Goal: Task Accomplishment & Management: Manage account settings

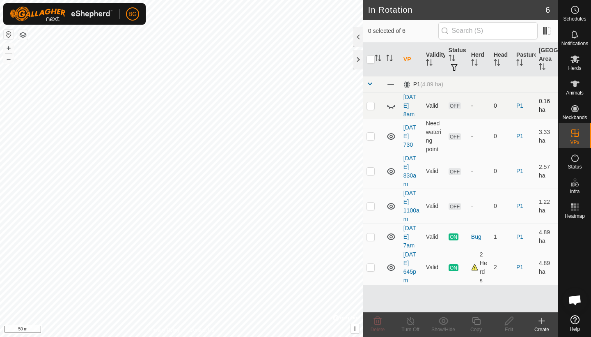
click at [371, 105] on p-checkbox at bounding box center [371, 105] width 8 height 7
click at [391, 107] on icon at bounding box center [391, 106] width 10 height 10
click at [369, 106] on p-checkbox at bounding box center [371, 105] width 8 height 7
click at [376, 322] on icon at bounding box center [378, 320] width 8 height 8
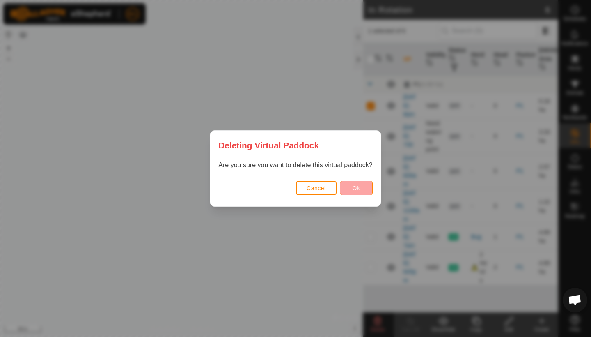
click at [361, 189] on button "Ok" at bounding box center [356, 188] width 33 height 14
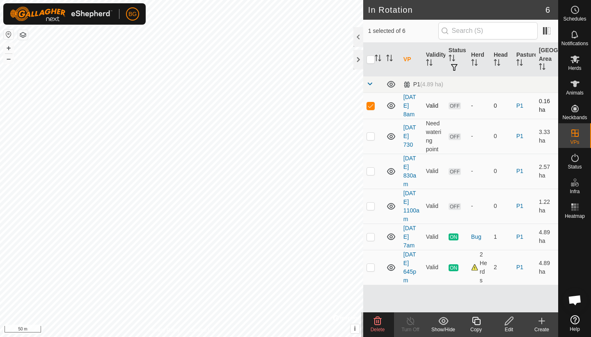
click at [372, 107] on p-checkbox at bounding box center [371, 105] width 8 height 7
checkbox input "false"
click at [370, 137] on p-checkbox at bounding box center [371, 136] width 8 height 7
click at [378, 321] on icon at bounding box center [378, 320] width 8 height 8
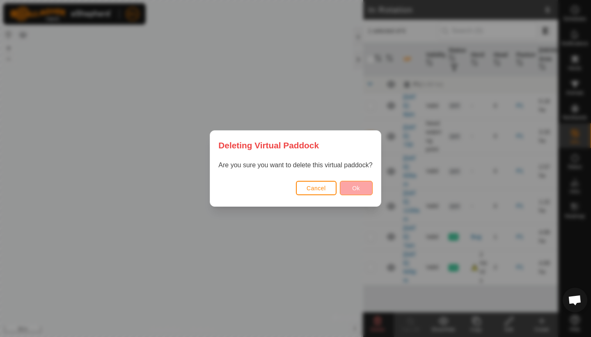
click at [367, 195] on button "Ok" at bounding box center [356, 188] width 33 height 14
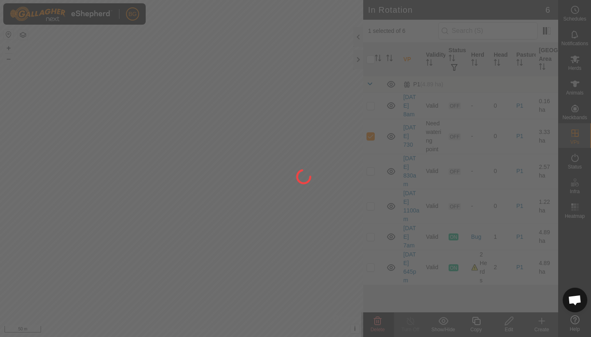
checkbox input "false"
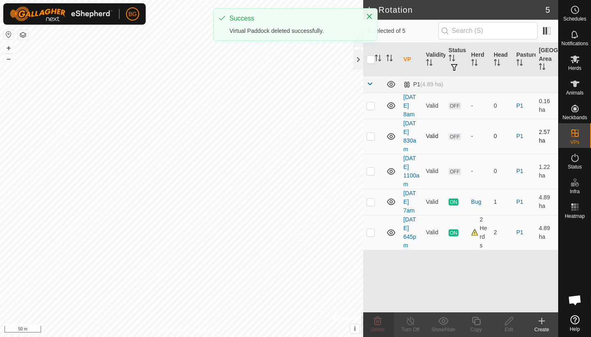
click at [370, 139] on p-checkbox at bounding box center [371, 136] width 8 height 7
checkbox input "true"
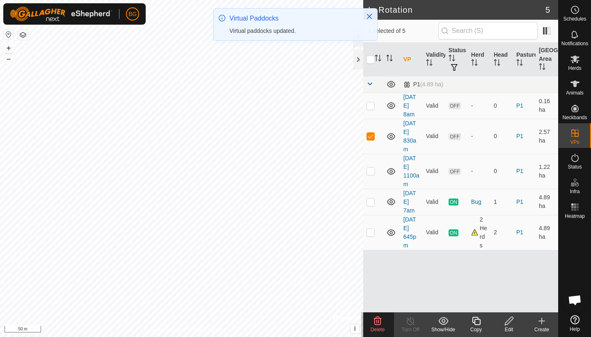
click at [378, 321] on icon at bounding box center [378, 321] width 10 height 10
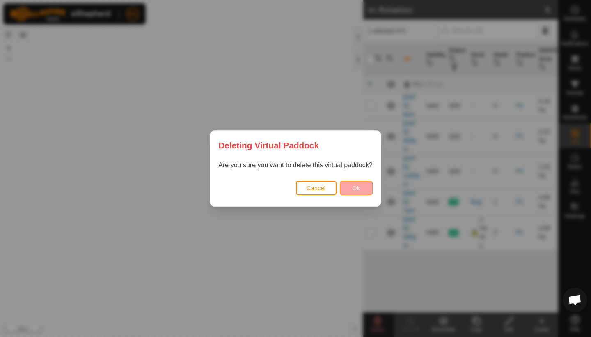
click at [360, 186] on span "Ok" at bounding box center [356, 188] width 8 height 7
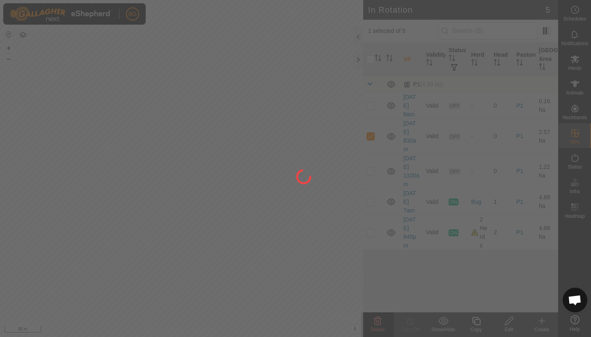
checkbox input "false"
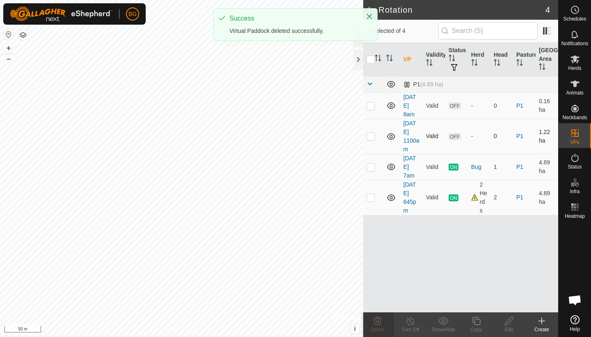
click at [370, 138] on p-checkbox at bounding box center [371, 136] width 8 height 7
checkbox input "true"
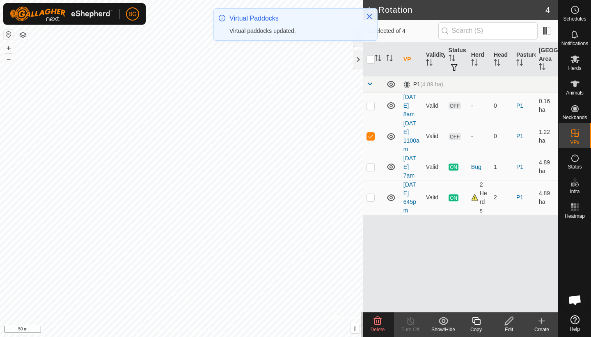
click at [378, 324] on icon at bounding box center [378, 320] width 8 height 8
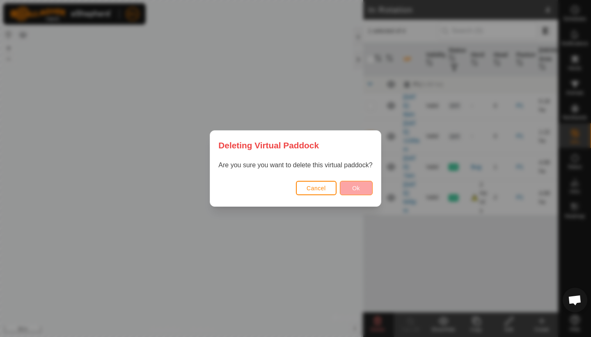
click at [362, 186] on button "Ok" at bounding box center [356, 188] width 33 height 14
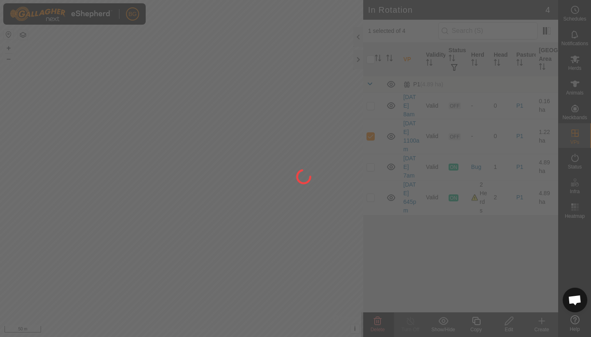
checkbox input "false"
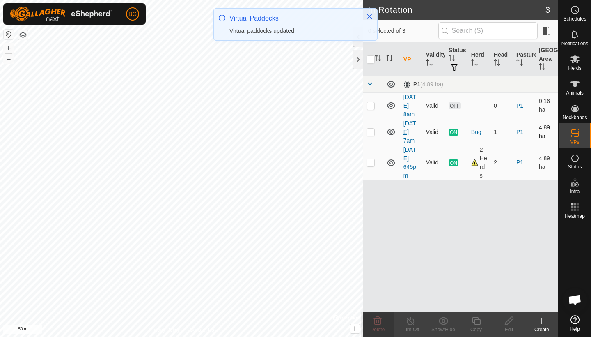
click at [411, 134] on link "[DATE] 7am" at bounding box center [409, 132] width 13 height 24
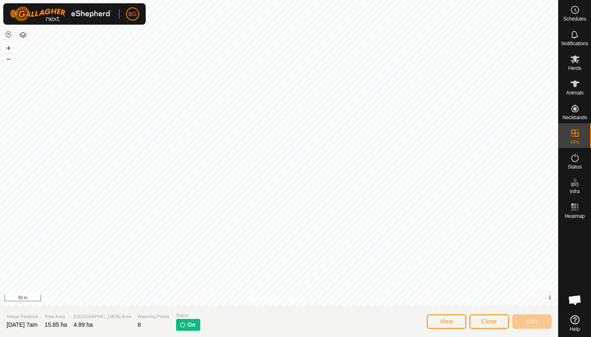
click at [243, 307] on div "Privacy Policy Contact Us + – ⇧ i © Mapbox , © OpenStreetMap , Improve this map…" at bounding box center [279, 168] width 558 height 337
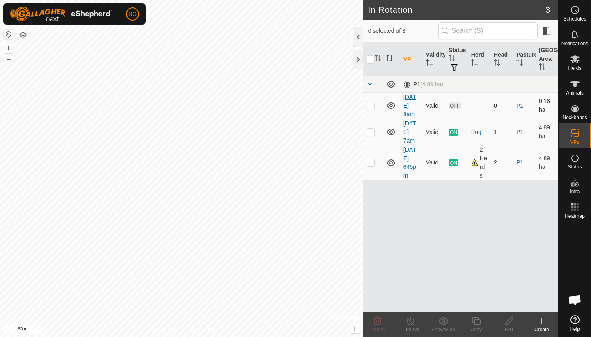
click at [410, 105] on link "[DATE] 8am" at bounding box center [409, 106] width 13 height 24
click at [372, 107] on p-checkbox at bounding box center [371, 105] width 8 height 7
checkbox input "true"
click at [374, 321] on icon at bounding box center [378, 320] width 8 height 8
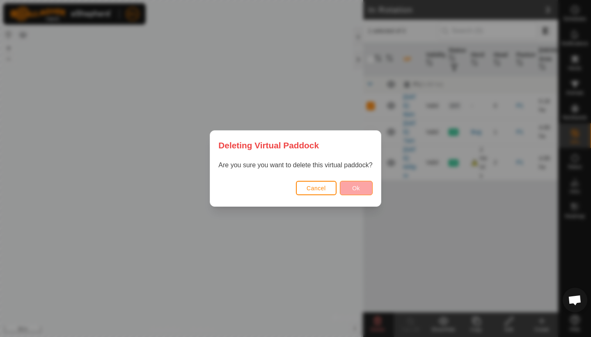
click at [357, 188] on span "Ok" at bounding box center [356, 188] width 8 height 7
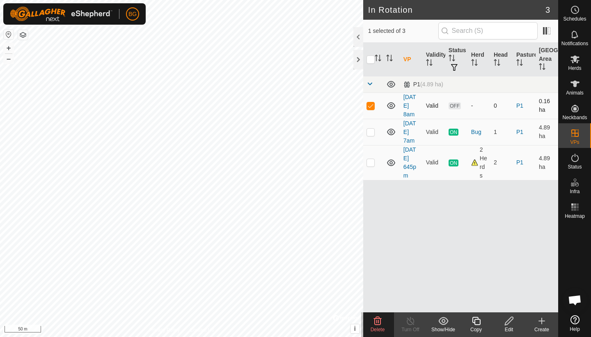
click at [410, 101] on td "[DATE] 8am" at bounding box center [411, 105] width 23 height 26
click at [410, 95] on link "[DATE] 8am" at bounding box center [409, 106] width 13 height 24
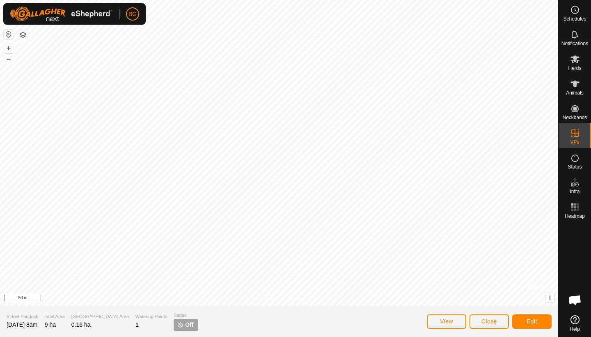
click at [536, 318] on span "Edit" at bounding box center [532, 321] width 11 height 7
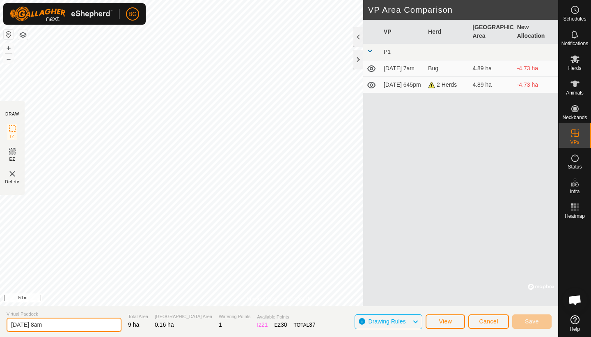
click at [58, 320] on input "[DATE] 8am" at bounding box center [64, 324] width 115 height 14
click at [55, 325] on input "[DATE] 8am" at bounding box center [64, 324] width 115 height 14
type input "2"
type input "won't delete"
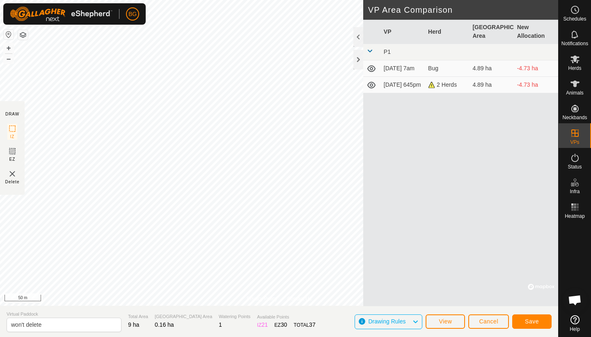
click at [531, 320] on span "Save" at bounding box center [532, 321] width 14 height 7
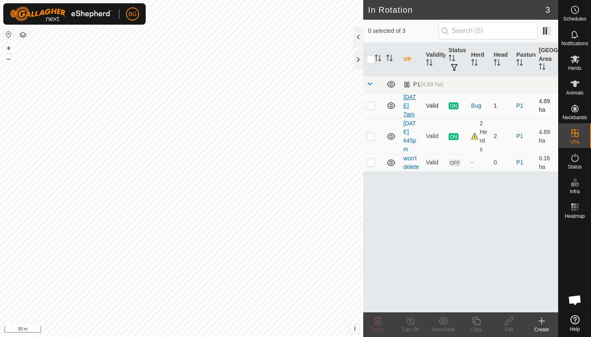
click at [408, 105] on link "[DATE] 7am" at bounding box center [409, 106] width 13 height 24
click at [370, 165] on p-checkbox at bounding box center [371, 162] width 8 height 7
click at [377, 324] on icon at bounding box center [378, 320] width 8 height 8
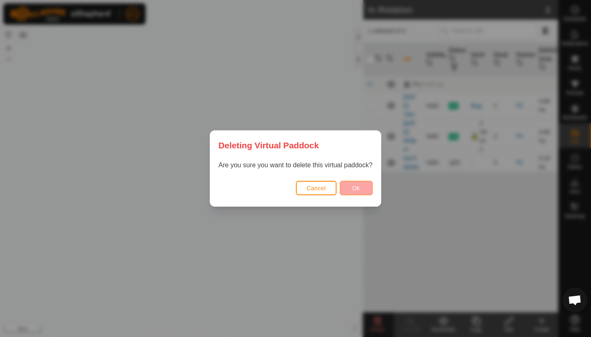
click at [358, 187] on span "Ok" at bounding box center [356, 188] width 8 height 7
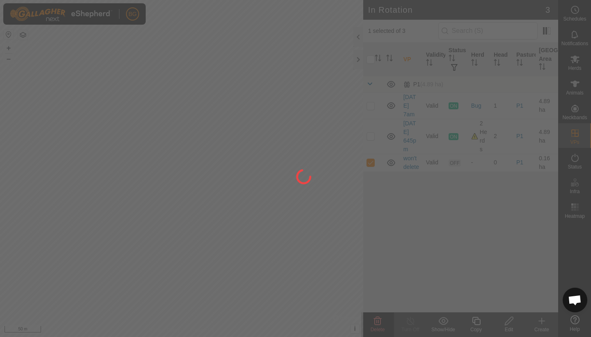
checkbox input "false"
